Goal: Register for event/course

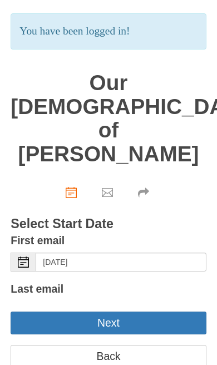
scroll to position [56, 0]
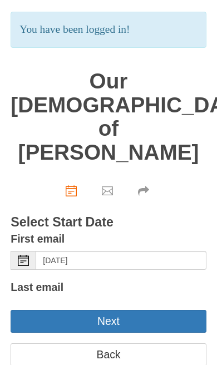
click at [26, 255] on icon at bounding box center [23, 260] width 11 height 11
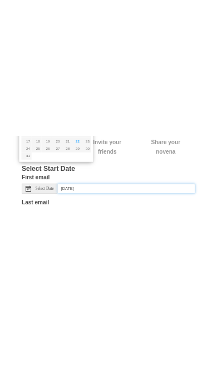
scroll to position [10, 0]
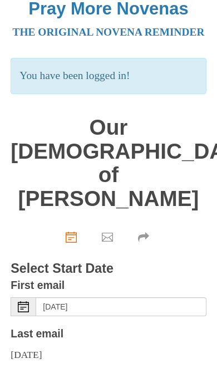
click at [28, 301] on use at bounding box center [23, 306] width 11 height 11
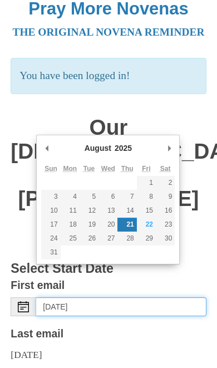
type input "Friday, August 22nd"
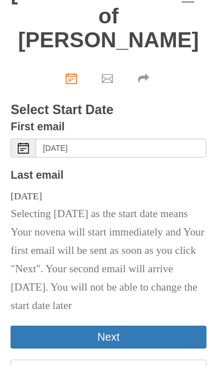
scroll to position [178, 0]
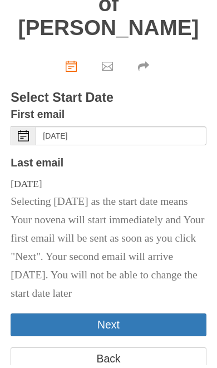
click at [117, 316] on button "Next" at bounding box center [108, 327] width 195 height 23
click at [120, 316] on button "Next" at bounding box center [108, 327] width 195 height 23
click at [111, 316] on button "Next" at bounding box center [108, 327] width 195 height 23
click at [113, 316] on button "Next" at bounding box center [108, 327] width 195 height 23
click at [110, 316] on button "Next" at bounding box center [108, 327] width 195 height 23
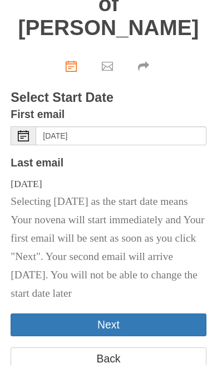
click at [108, 316] on button "Next" at bounding box center [108, 327] width 195 height 23
click at [116, 316] on button "Next" at bounding box center [108, 327] width 195 height 23
click at [118, 316] on button "Next" at bounding box center [108, 327] width 195 height 23
click at [119, 316] on button "Next" at bounding box center [108, 327] width 195 height 23
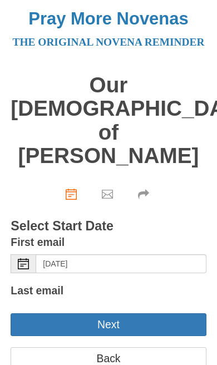
click at [29, 254] on div "Select Date" at bounding box center [24, 263] width 26 height 19
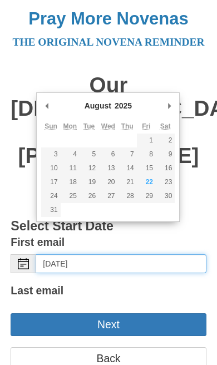
type input "[DATE]"
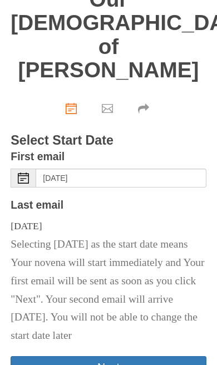
scroll to position [88, 0]
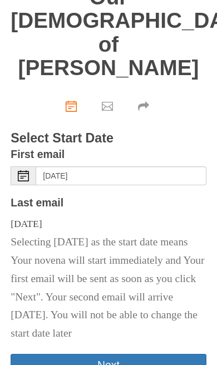
click at [111, 354] on button "Next" at bounding box center [108, 365] width 195 height 23
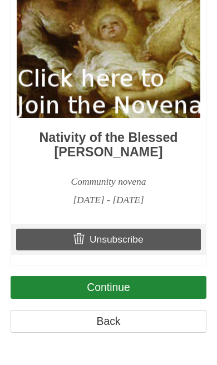
scroll to position [2753, 0]
click at [80, 240] on use at bounding box center [78, 238] width 11 height 11
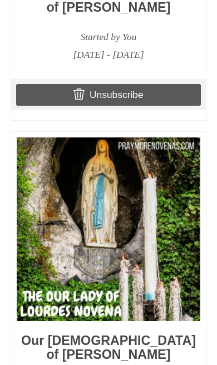
scroll to position [978, 0]
